Goal: Task Accomplishment & Management: Manage account settings

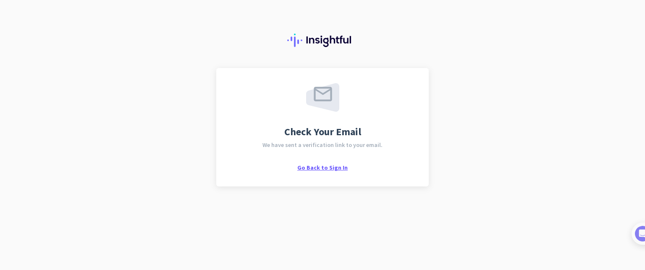
click at [307, 166] on span "Go Back to Sign In" at bounding box center [322, 168] width 50 height 8
click at [329, 168] on span "Go Back to Sign In" at bounding box center [322, 168] width 50 height 8
click at [331, 166] on span "Go Back to Sign In" at bounding box center [322, 168] width 50 height 8
